Goal: Entertainment & Leisure: Consume media (video, audio)

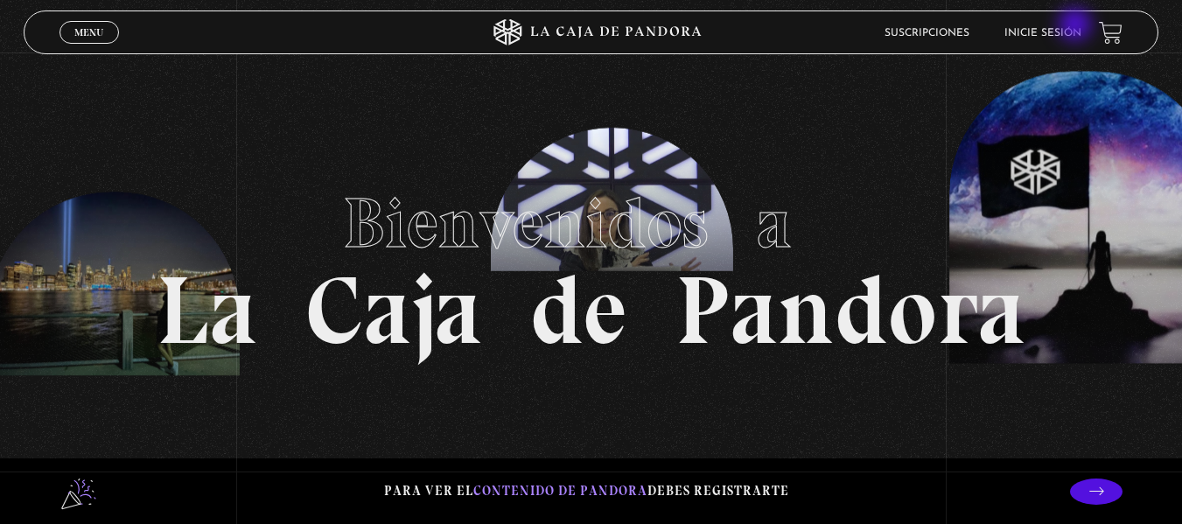
click at [1077, 26] on li "Inicie sesión" at bounding box center [1043, 32] width 77 height 27
click at [1073, 31] on link "Inicie sesión" at bounding box center [1043, 33] width 77 height 11
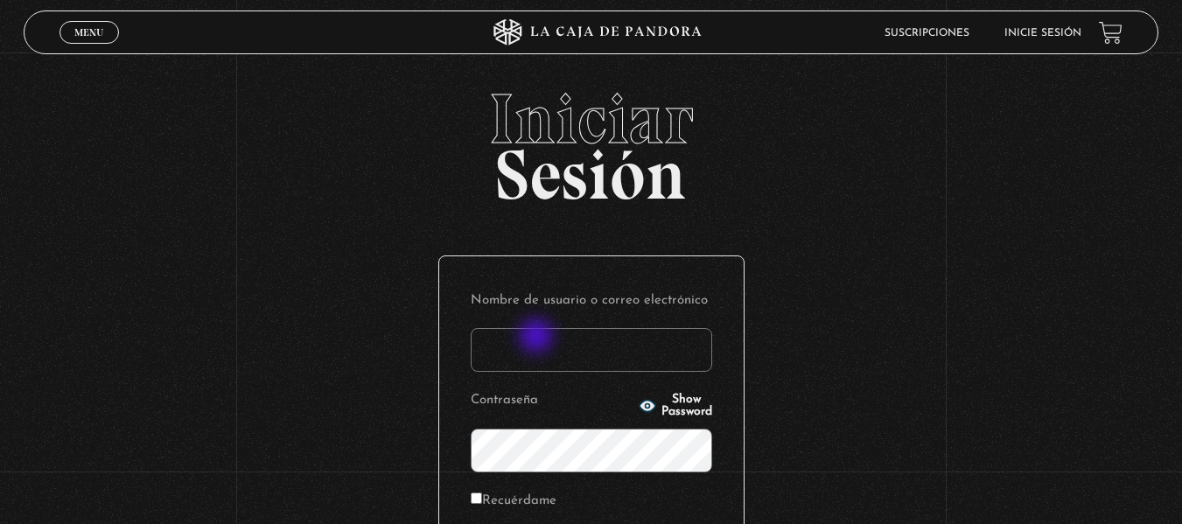
click at [541, 345] on input "Nombre de usuario o correo electrónico" at bounding box center [592, 350] width 242 height 44
type input "mar.24@hotmail.es"
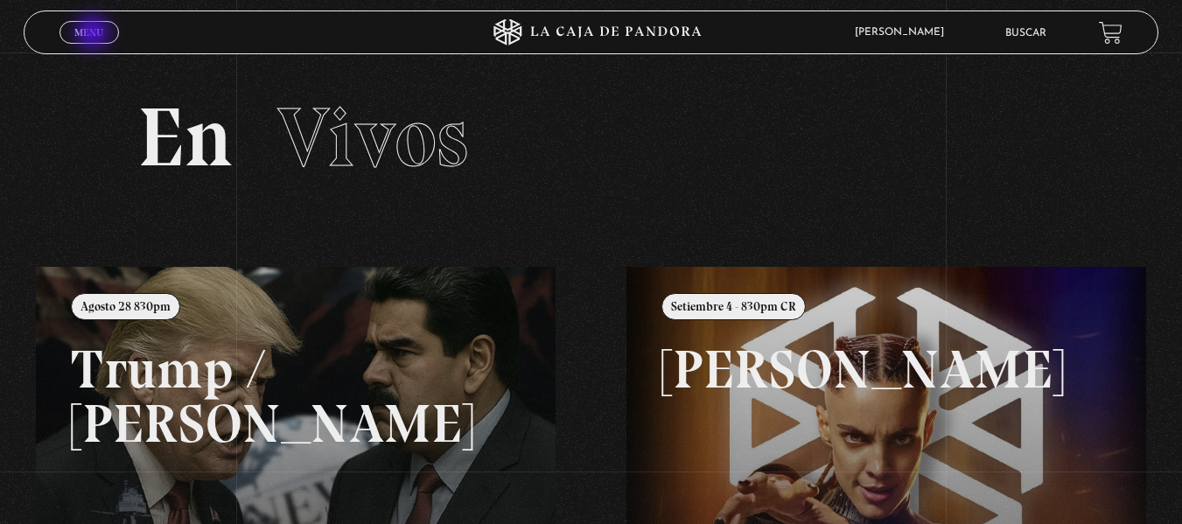
click at [91, 32] on span "Menu" at bounding box center [88, 32] width 29 height 11
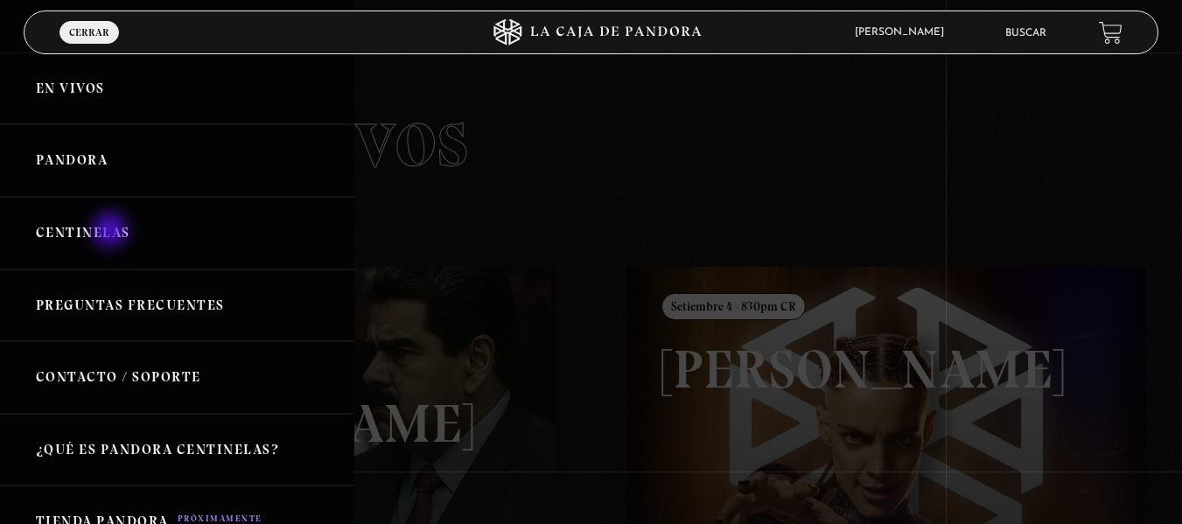
click at [112, 232] on link "Centinelas" at bounding box center [177, 233] width 354 height 73
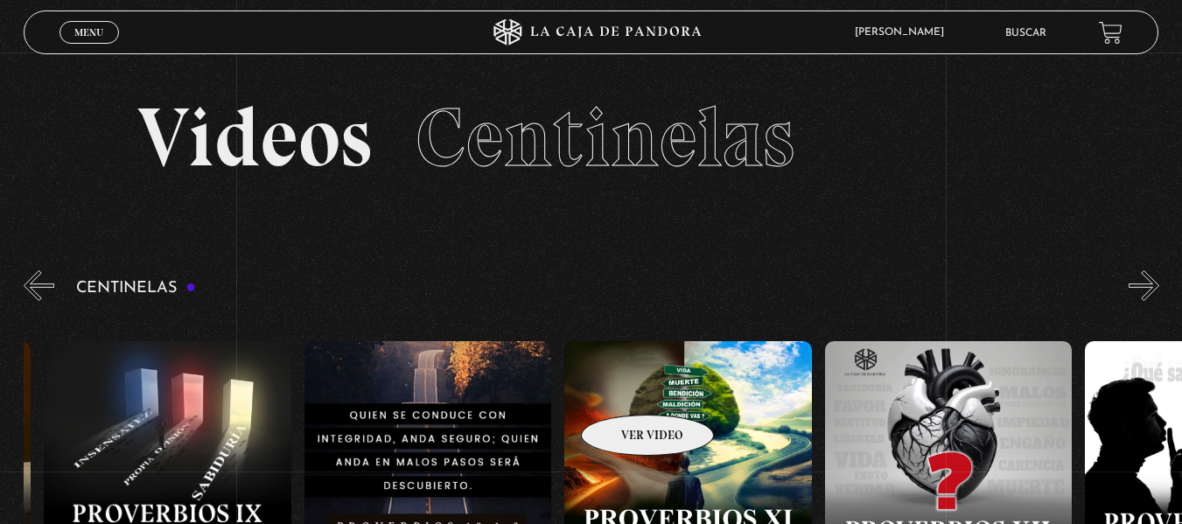
drag, startPoint x: 986, startPoint y: 373, endPoint x: 417, endPoint y: 399, distance: 569.5
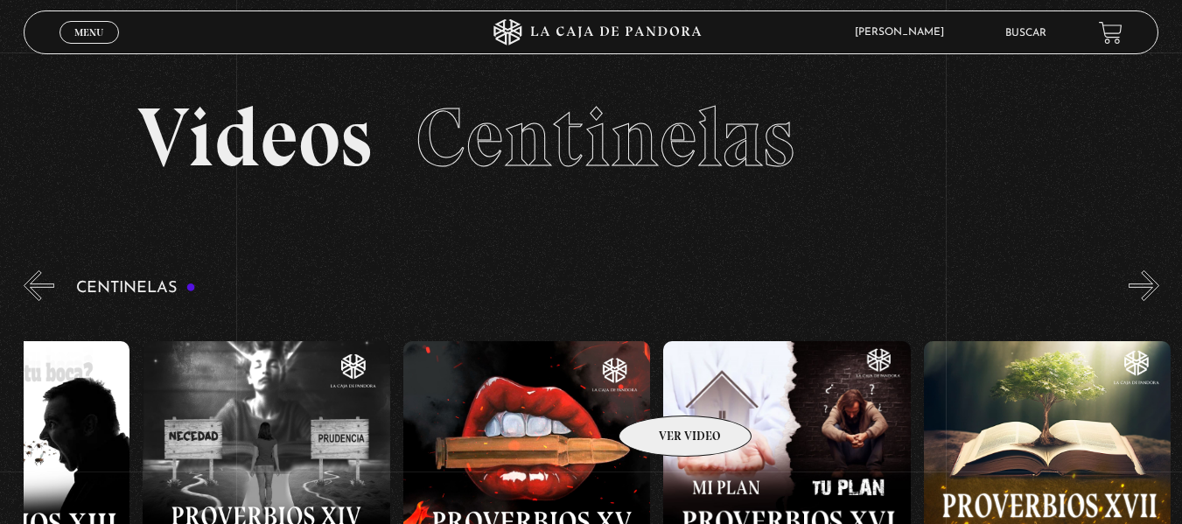
scroll to position [0, 4061]
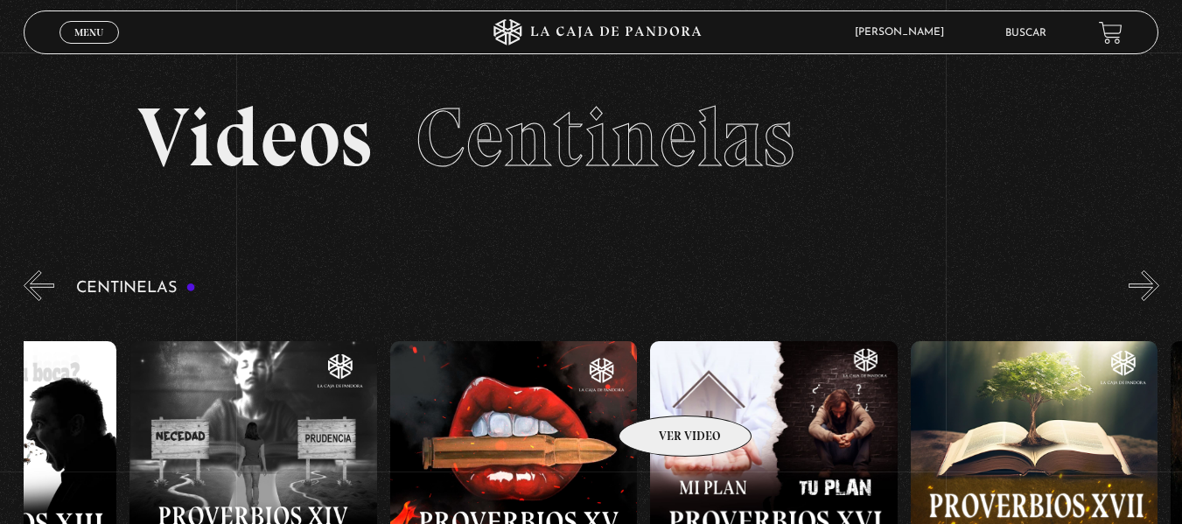
drag, startPoint x: 873, startPoint y: 392, endPoint x: 629, endPoint y: 394, distance: 243.3
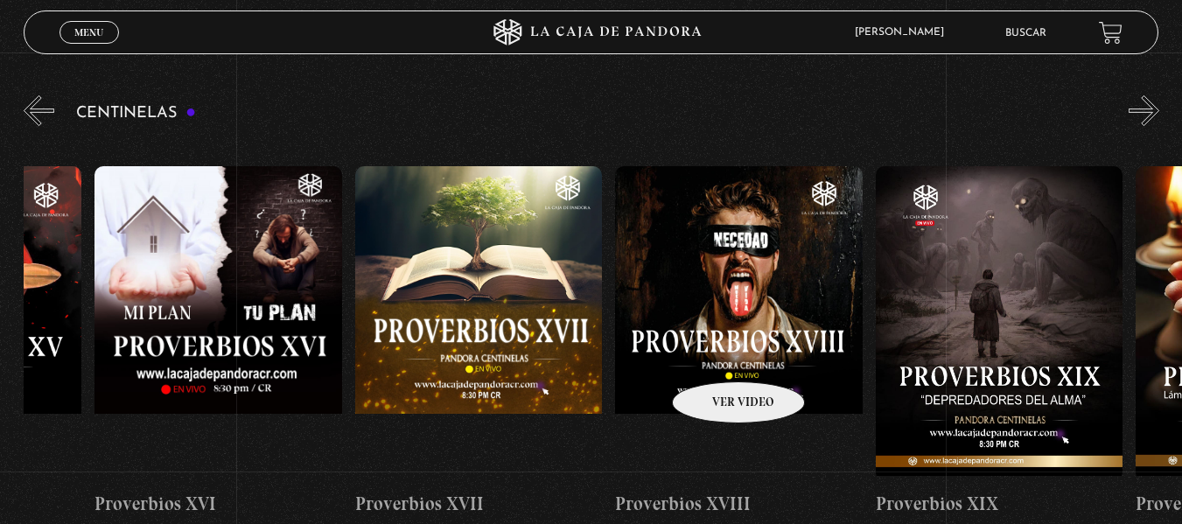
scroll to position [0, 4586]
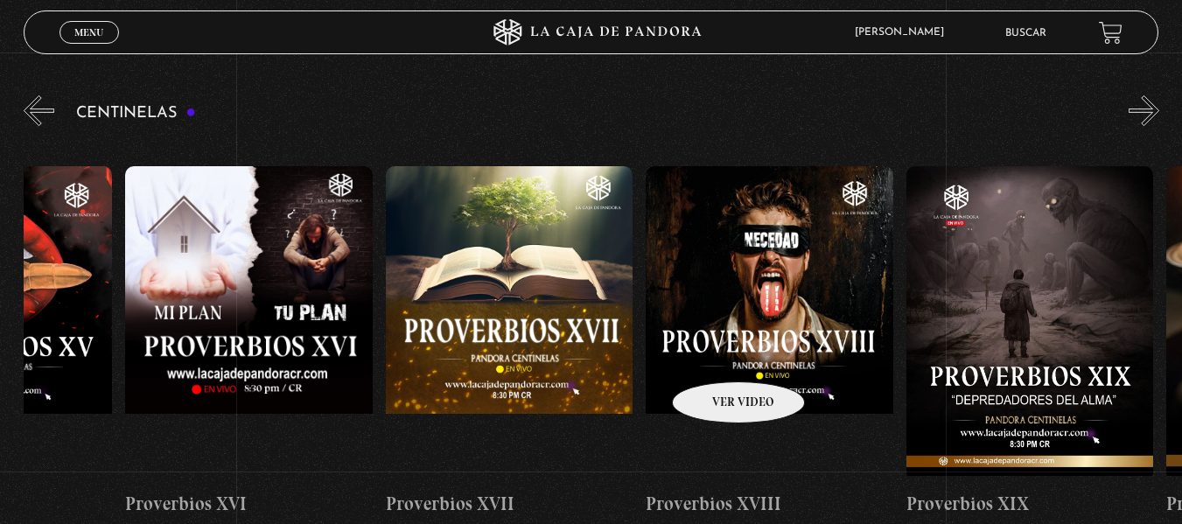
drag, startPoint x: 825, startPoint y: 319, endPoint x: 720, endPoint y: 354, distance: 110.7
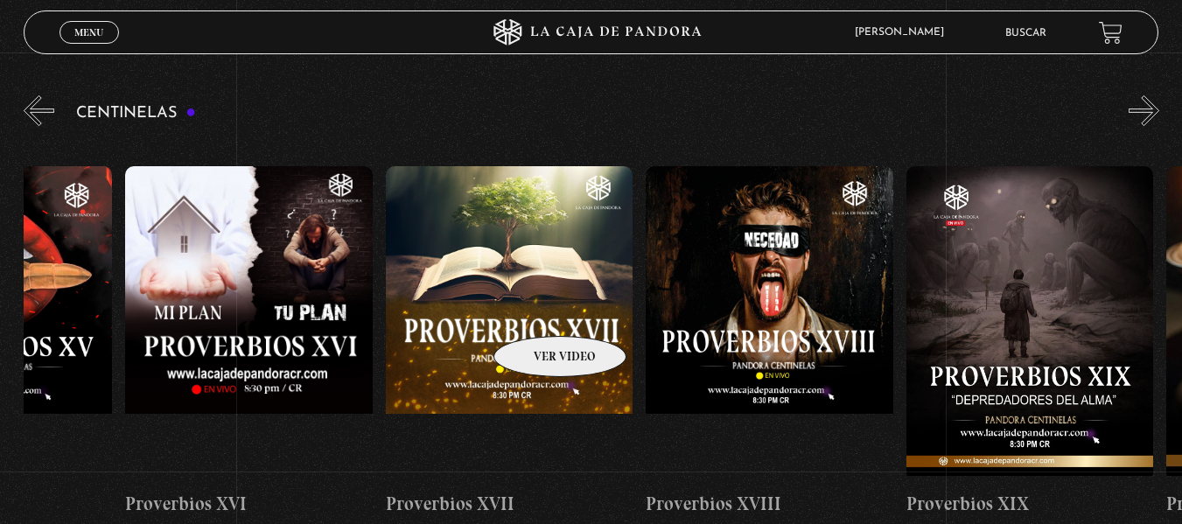
click at [537, 310] on figure at bounding box center [510, 323] width 248 height 315
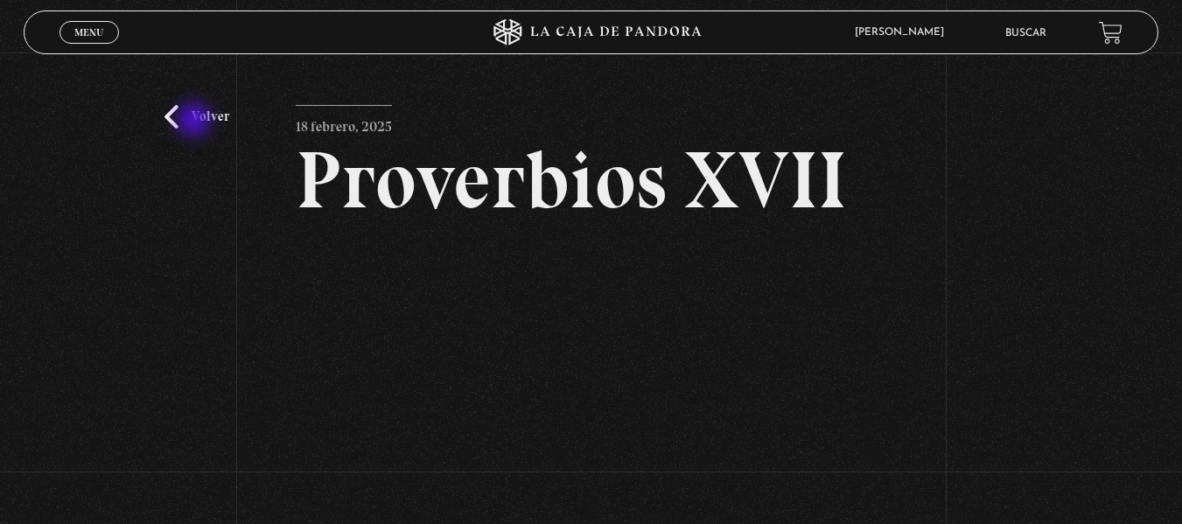
click at [196, 122] on link "Volver" at bounding box center [197, 117] width 65 height 24
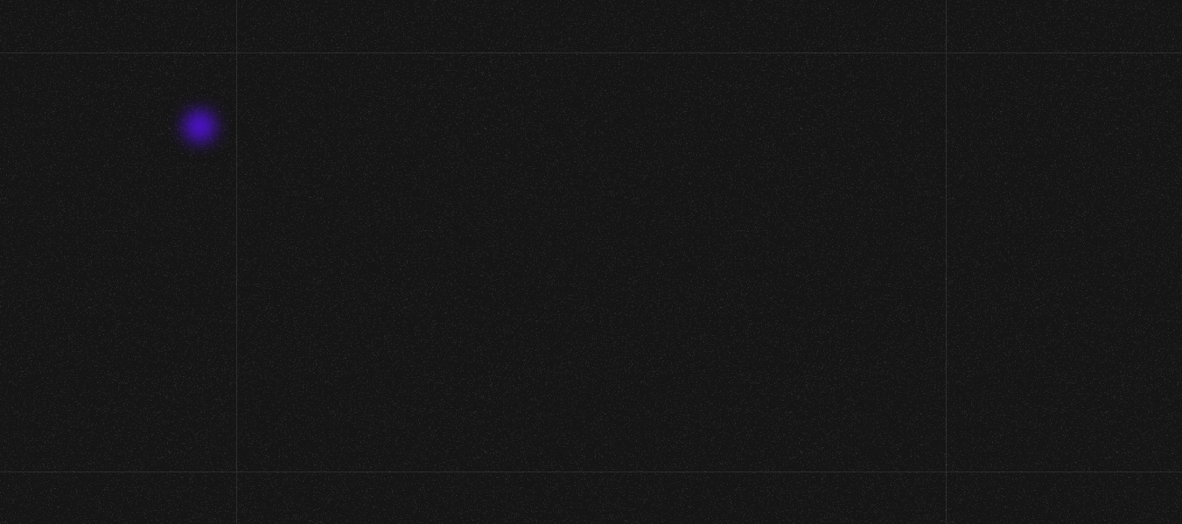
scroll to position [175, 0]
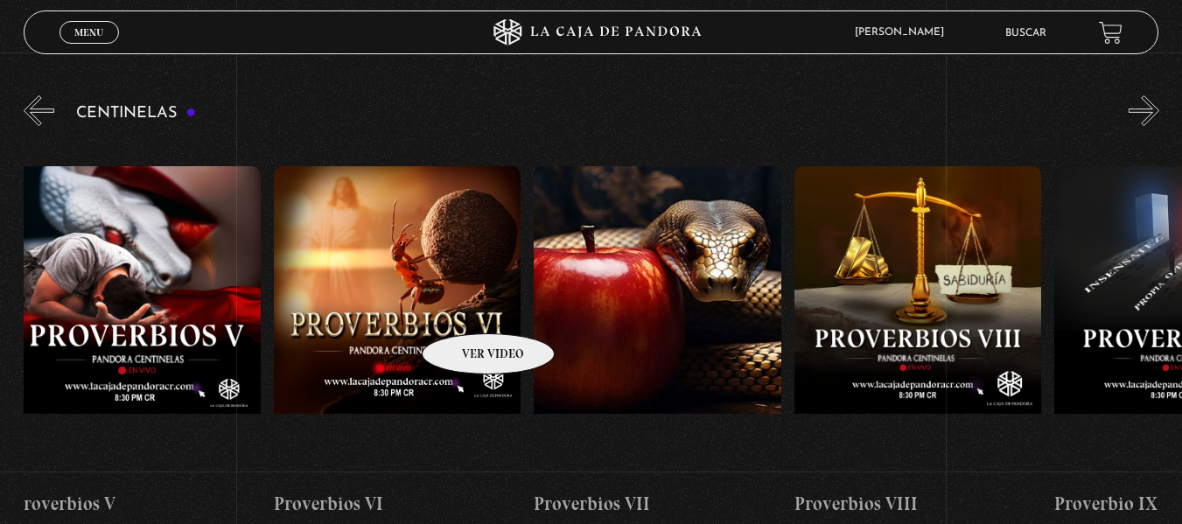
drag, startPoint x: 864, startPoint y: 279, endPoint x: 462, endPoint y: 307, distance: 402.7
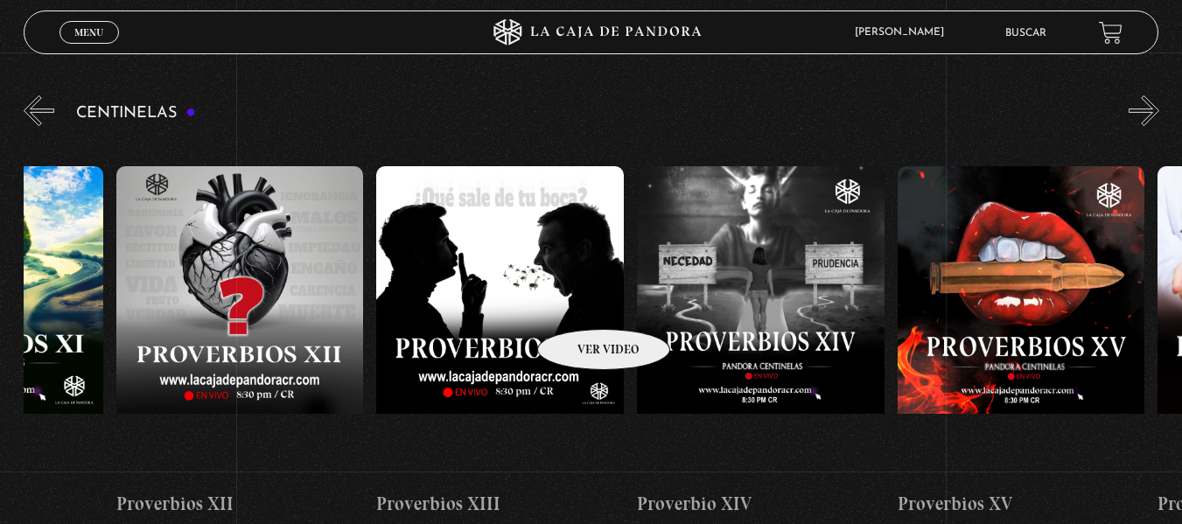
drag, startPoint x: 894, startPoint y: 281, endPoint x: 579, endPoint y: 303, distance: 315.8
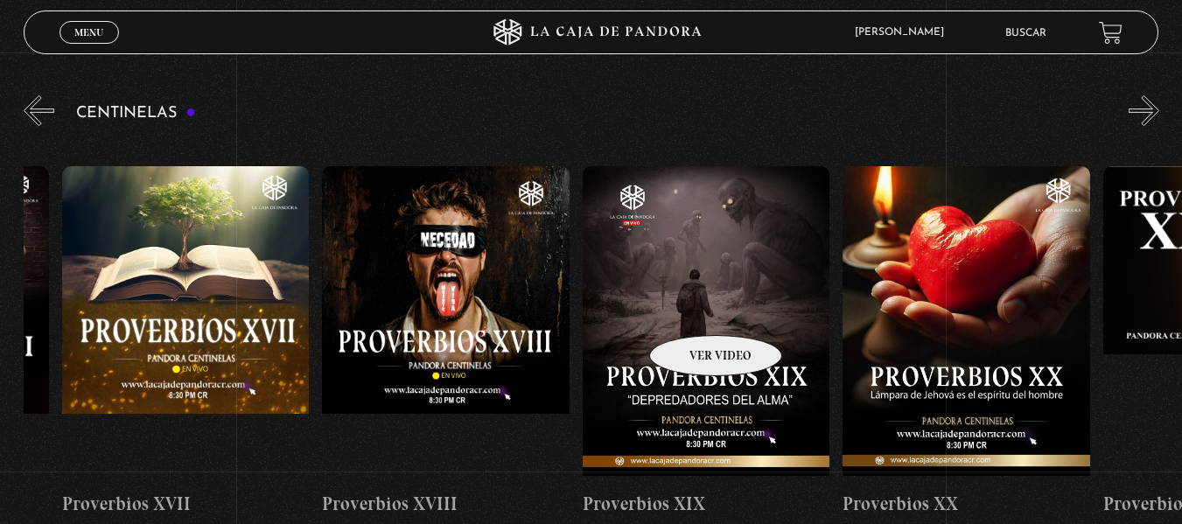
scroll to position [0, 4560]
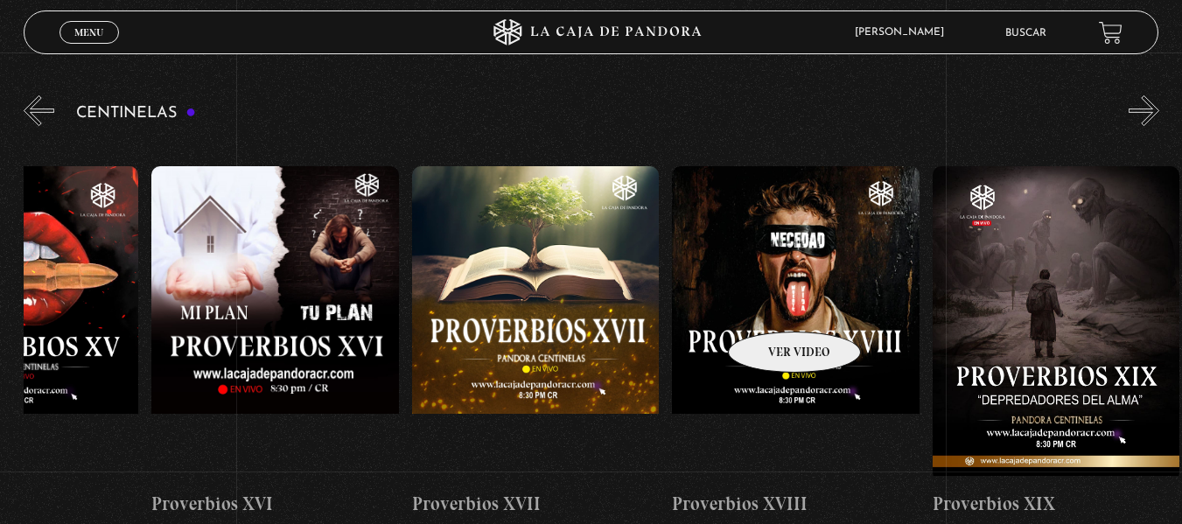
drag, startPoint x: 926, startPoint y: 286, endPoint x: 772, endPoint y: 305, distance: 155.2
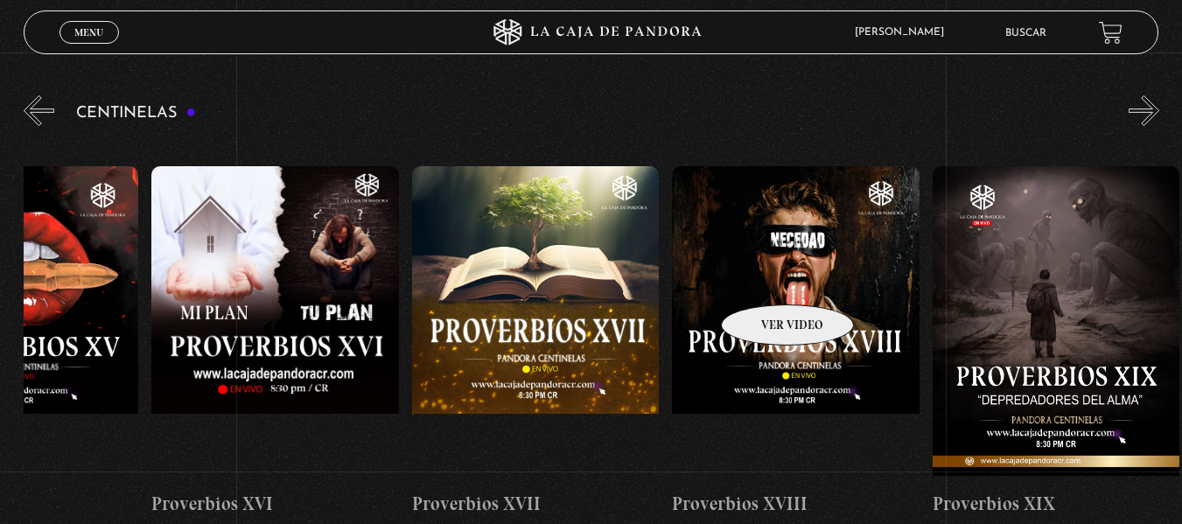
click at [765, 278] on figure at bounding box center [796, 323] width 248 height 315
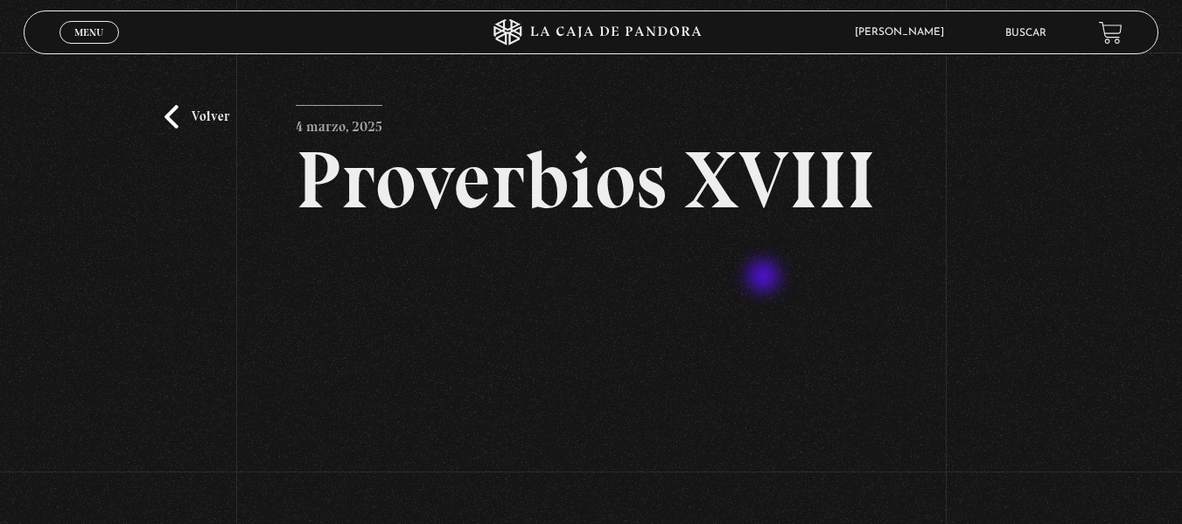
scroll to position [88, 0]
